Goal: Information Seeking & Learning: Learn about a topic

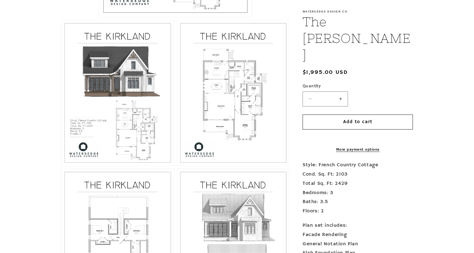
scroll to position [326, 0]
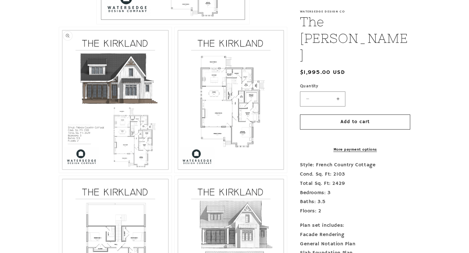
click at [59, 173] on button "Open media 2 in modal" at bounding box center [59, 173] width 0 height 0
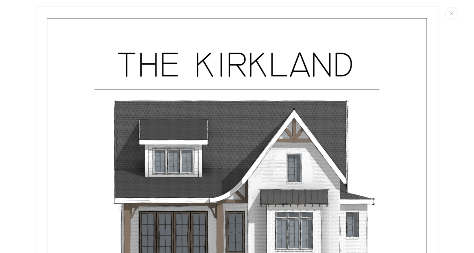
scroll to position [0, 0]
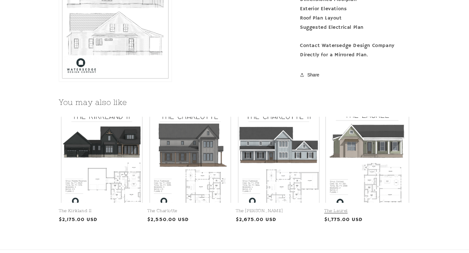
scroll to position [713, 0]
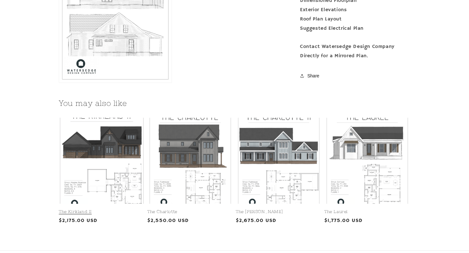
click at [118, 209] on link "The Kirkland II" at bounding box center [102, 211] width 86 height 5
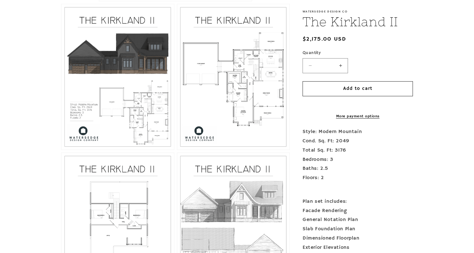
scroll to position [349, 0]
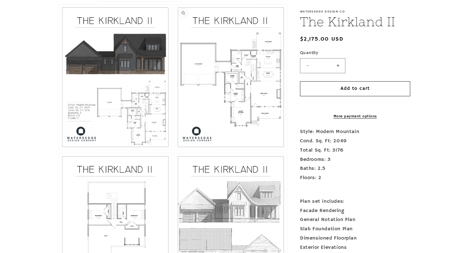
click at [175, 150] on button "Open media 3 in modal" at bounding box center [175, 150] width 0 height 0
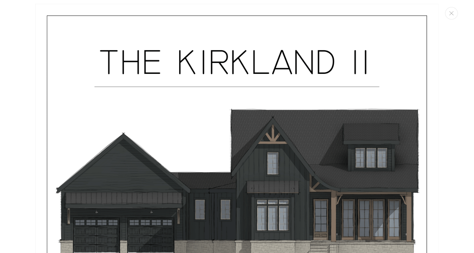
scroll to position [0, 0]
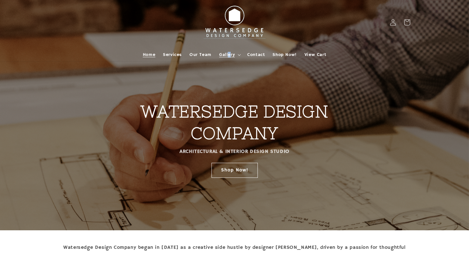
click at [229, 53] on span "Gallery" at bounding box center [227, 55] width 16 height 6
click at [292, 54] on span "Shop Now!" at bounding box center [285, 55] width 24 height 6
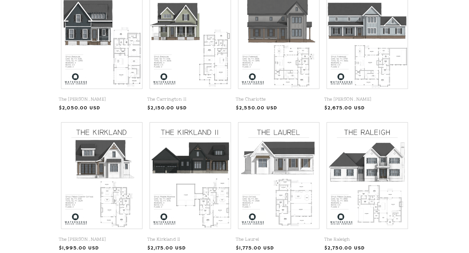
scroll to position [225, 0]
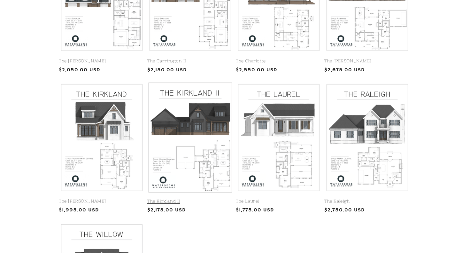
click at [203, 199] on link "The Kirkland II" at bounding box center [190, 201] width 86 height 5
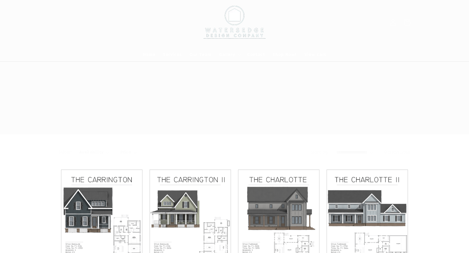
scroll to position [225, 0]
